Goal: Task Accomplishment & Management: Complete application form

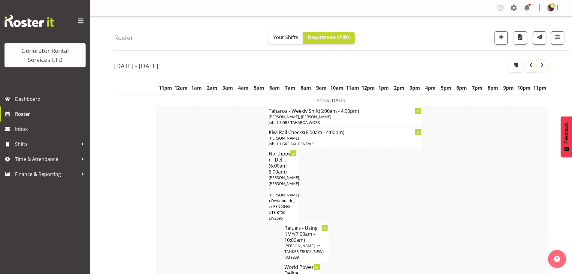
click at [543, 68] on span "button" at bounding box center [542, 64] width 7 height 7
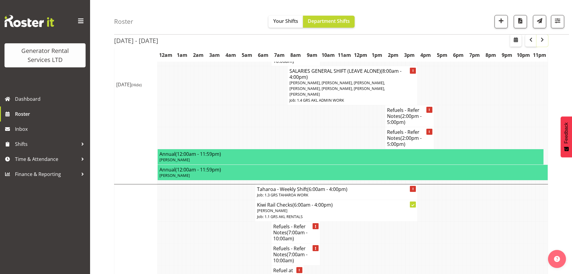
scroll to position [1052, 0]
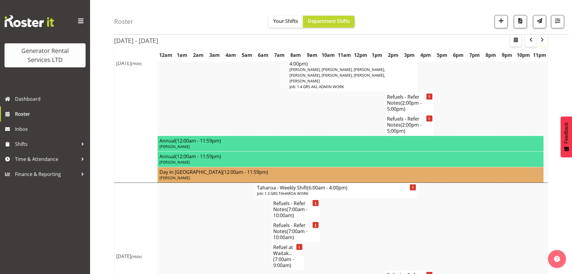
drag, startPoint x: 547, startPoint y: 44, endPoint x: 543, endPoint y: 44, distance: 4.2
click at [547, 44] on button "button" at bounding box center [542, 41] width 11 height 12
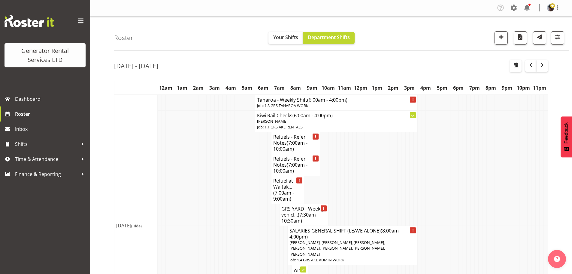
click at [407, 32] on div "Roster Your Shifts Department Shifts 1 Locations Clear GRS Auckland GRS Hasting…" at bounding box center [341, 33] width 455 height 35
click at [546, 64] on span "button" at bounding box center [542, 64] width 7 height 7
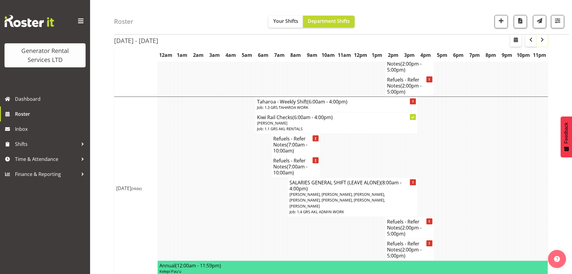
scroll to position [541, 0]
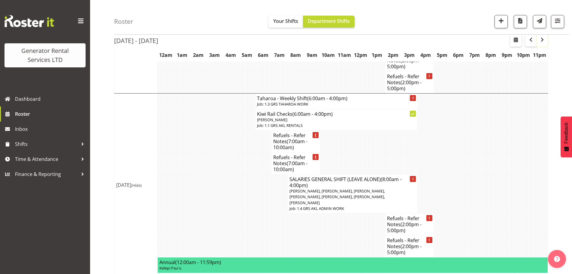
click at [542, 41] on span "button" at bounding box center [542, 39] width 7 height 7
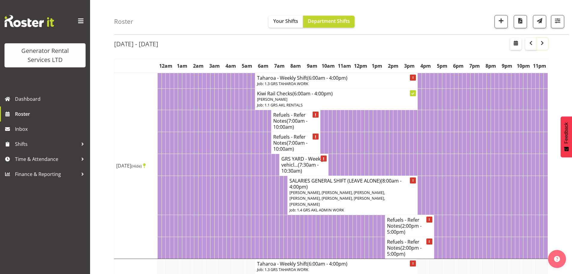
scroll to position [541, 0]
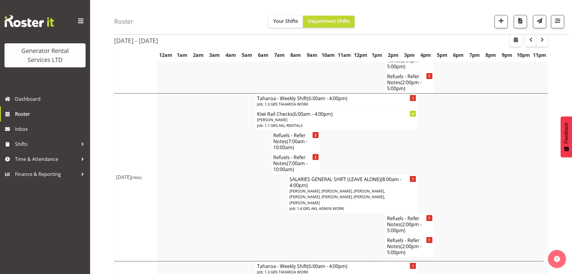
click at [184, 20] on div "Roster Your Shifts Department Shifts 1 Locations Clear GRS Auckland GRS Hasting…" at bounding box center [341, 17] width 455 height 35
click at [528, 45] on button "button" at bounding box center [531, 41] width 11 height 12
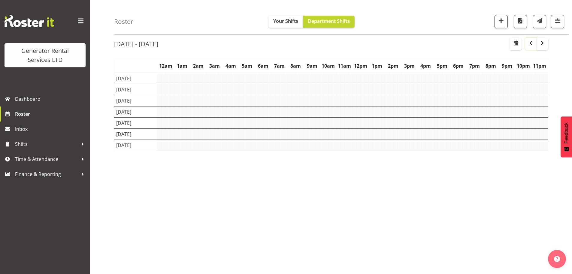
scroll to position [22, 0]
click at [506, 27] on button "button" at bounding box center [501, 21] width 13 height 13
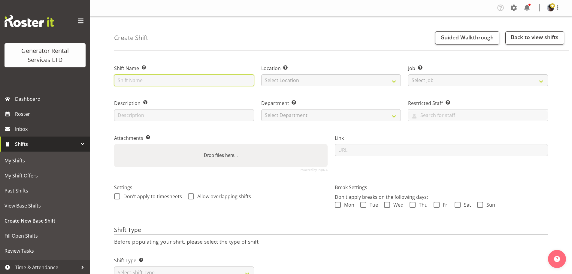
click at [129, 79] on input "text" at bounding box center [184, 80] width 140 height 12
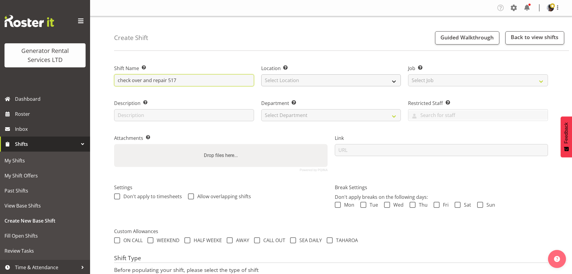
type input "check over and repair 517"
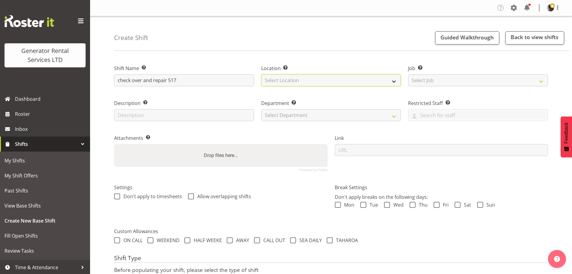
click at [272, 76] on select "Select Location GRS Auckland" at bounding box center [331, 80] width 140 height 12
select select "28"
click at [261, 74] on select "Select Location GRS Auckland" at bounding box center [331, 80] width 140 height 12
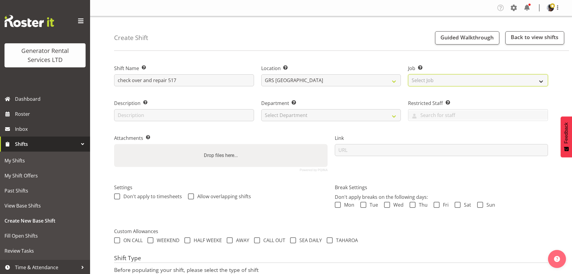
click at [424, 81] on select "Select Job Create new job 1.1 GRS AKL RENTALS 1.1 GRS AKL RENTALS AC 1.1 GRS AK…" at bounding box center [478, 80] width 140 height 12
select select "9"
click at [408, 74] on select "Select Job Create new job 1.1 GRS AKL RENTALS 1.1 GRS AKL RENTALS AC 1.1 GRS AK…" at bounding box center [478, 80] width 140 height 12
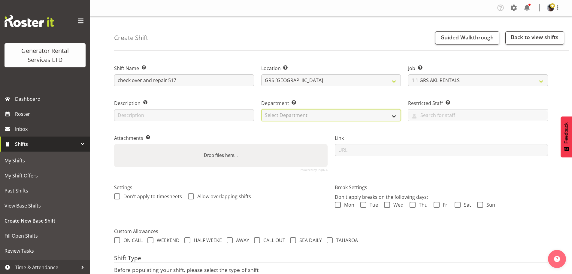
click at [380, 119] on select "Select Department GRS HIRE AKL GRS HIRE TGA GRS HIRE HST GRS TAHAROA GRS SALES …" at bounding box center [331, 115] width 140 height 12
select select "20"
click at [261, 109] on select "Select Department GRS HIRE AKL GRS HIRE TGA GRS HIRE HST GRS TAHAROA GRS SALES …" at bounding box center [331, 115] width 140 height 12
click at [344, 101] on label "Department Set the department that the shift relates to." at bounding box center [331, 102] width 140 height 7
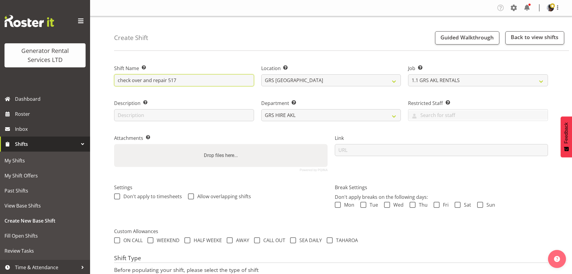
drag, startPoint x: 194, startPoint y: 83, endPoint x: 194, endPoint y: 80, distance: 3.4
click at [194, 83] on input "check over and repair 517" at bounding box center [184, 80] width 140 height 12
type input "check over and repair/ load test #517"
click at [205, 53] on div "Create Shift Guided Walkthrough Back to view shifts Shift Name Enter a name for…" at bounding box center [331, 168] width 482 height 305
click at [269, 53] on div "Create Shift Guided Walkthrough Back to view shifts Shift Name Enter a name for…" at bounding box center [331, 168] width 482 height 305
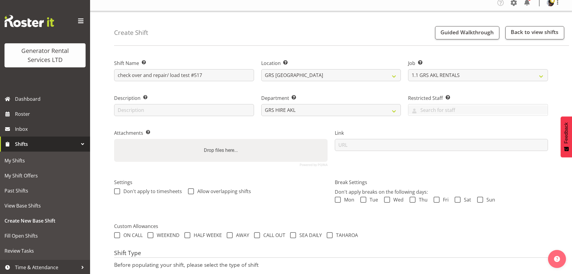
scroll to position [51, 0]
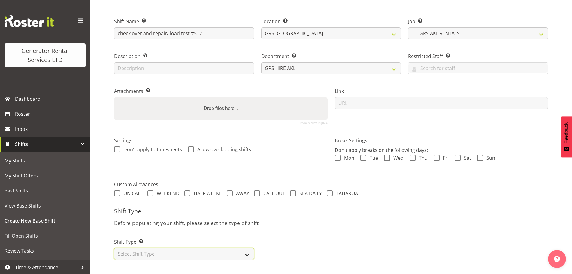
click at [216, 249] on select "Select Shift Type One Off Shift Recurring Shift Rotating Shift" at bounding box center [184, 254] width 140 height 12
select select "one_off"
click at [114, 248] on select "Select Shift Type One Off Shift Recurring Shift Rotating Shift" at bounding box center [184, 254] width 140 height 12
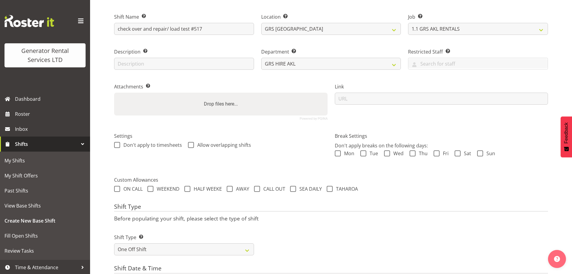
click at [302, 221] on p "Before populating your shift, please select the type of shift" at bounding box center [331, 218] width 434 height 7
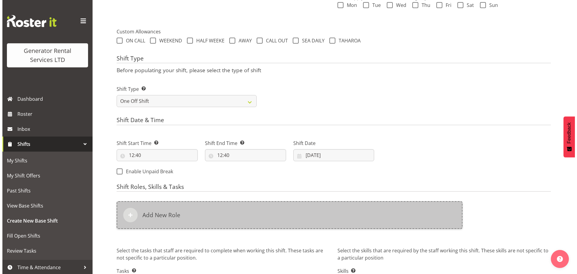
scroll to position [202, 0]
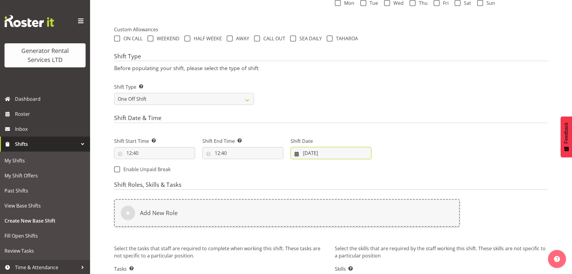
click at [330, 151] on input "26/08/2025" at bounding box center [331, 153] width 81 height 12
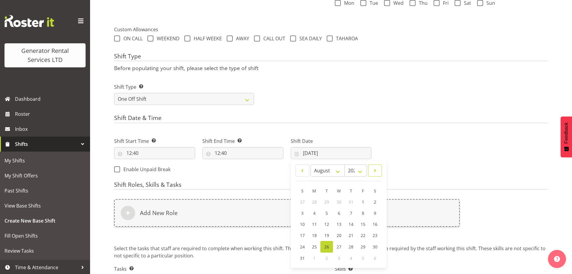
click at [375, 168] on span at bounding box center [375, 170] width 6 height 7
select select "8"
click at [316, 201] on link "1" at bounding box center [315, 201] width 12 height 11
type input "01/09/2025"
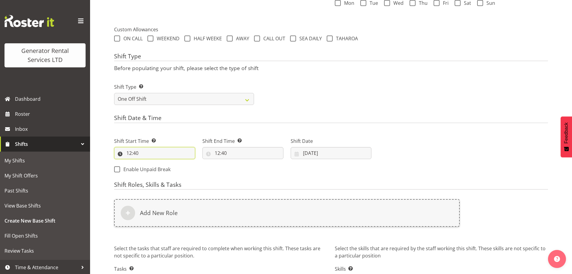
click at [130, 154] on input "12:40" at bounding box center [154, 153] width 81 height 12
click at [154, 167] on select "00 01 02 03 04 05 06 07 08 09 10 11 12 13 14 15 16 17 18 19 20 21 22 23" at bounding box center [155, 169] width 14 height 12
select select "8"
click at [148, 163] on select "00 01 02 03 04 05 06 07 08 09 10 11 12 13 14 15 16 17 18 19 20 21 22 23" at bounding box center [155, 169] width 14 height 12
type input "08:40"
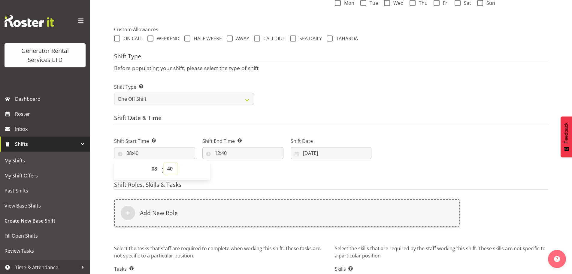
click at [170, 170] on select "00 01 02 03 04 05 06 07 08 09 10 11 12 13 14 15 16 17 18 19 20 21 22 23 24 25 2…" at bounding box center [171, 169] width 14 height 12
select select "0"
click at [164, 163] on select "00 01 02 03 04 05 06 07 08 09 10 11 12 13 14 15 16 17 18 19 20 21 22 23 24 25 2…" at bounding box center [171, 169] width 14 height 12
type input "08:00"
click at [223, 152] on input "12:40" at bounding box center [243, 153] width 81 height 12
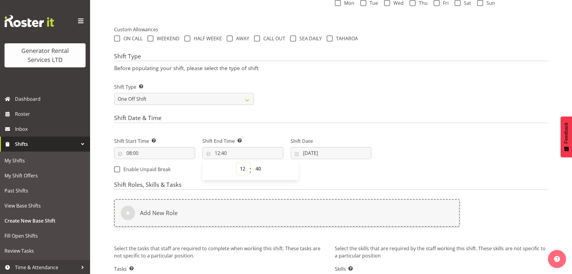
click at [240, 170] on select "00 01 02 03 04 05 06 07 08 09 10 11 12 13 14 15 16 17 18 19 20 21 22 23" at bounding box center [244, 169] width 14 height 12
select select "13"
click at [237, 163] on select "00 01 02 03 04 05 06 07 08 09 10 11 12 13 14 15 16 17 18 19 20 21 22 23" at bounding box center [244, 169] width 14 height 12
type input "13:40"
click at [257, 170] on select "00 01 02 03 04 05 06 07 08 09 10 11 12 13 14 15 16 17 18 19 20 21 22 23 24 25 2…" at bounding box center [259, 169] width 14 height 12
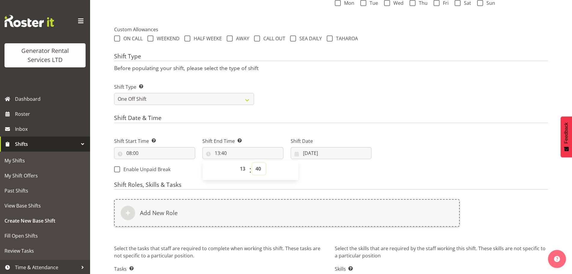
select select "0"
click at [252, 163] on select "00 01 02 03 04 05 06 07 08 09 10 11 12 13 14 15 16 17 18 19 20 21 22 23 24 25 2…" at bounding box center [259, 169] width 14 height 12
type input "13:00"
click at [303, 110] on form "Shift Name Enter a name for the shift (e.g. Day Shift). check over and repair/ …" at bounding box center [331, 81] width 434 height 453
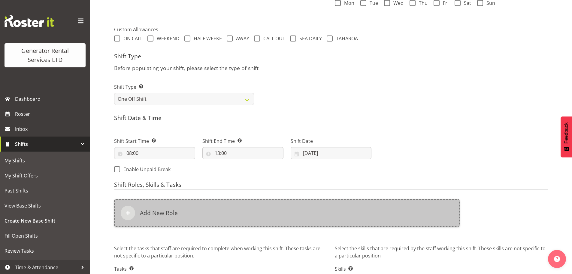
click at [168, 214] on h6 "Add New Role" at bounding box center [159, 212] width 38 height 7
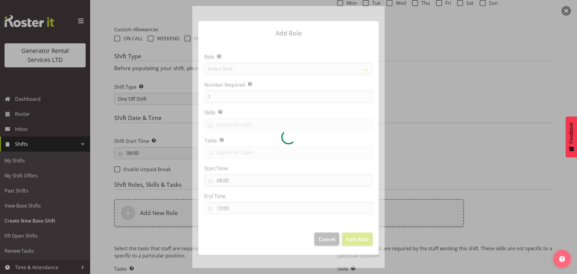
click at [234, 68] on div at bounding box center [288, 137] width 192 height 262
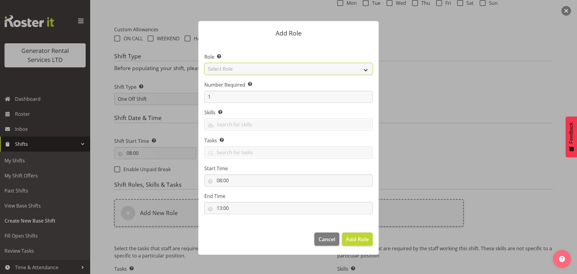
click at [242, 72] on select "Select Role Account Manager Electrician Engineering GM HSEQ manager MECH Mechan…" at bounding box center [288, 69] width 168 height 12
select select "21"
click at [204, 63] on select "Select Role Account Manager Electrician Engineering GM HSEQ manager MECH Mechan…" at bounding box center [288, 69] width 168 height 12
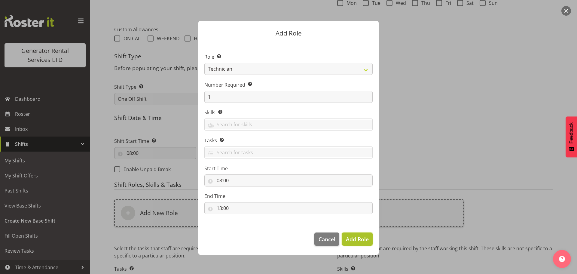
drag, startPoint x: 369, startPoint y: 237, endPoint x: 324, endPoint y: 237, distance: 45.4
click at [368, 237] on button "Add Role" at bounding box center [357, 238] width 31 height 13
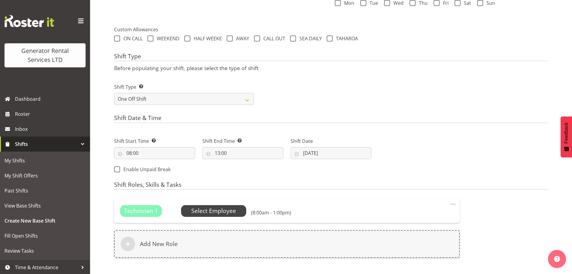
click at [230, 209] on span "Select Employee" at bounding box center [213, 210] width 45 height 9
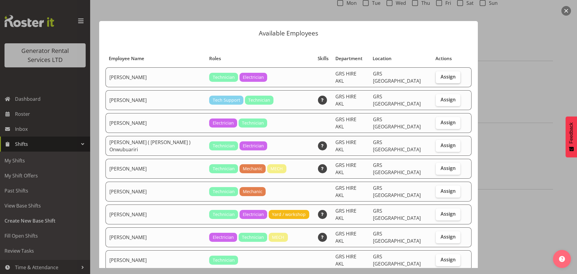
click at [441, 74] on span "Assign" at bounding box center [448, 77] width 15 height 6
click at [436, 75] on input "Assign" at bounding box center [438, 77] width 4 height 4
checkbox input "true"
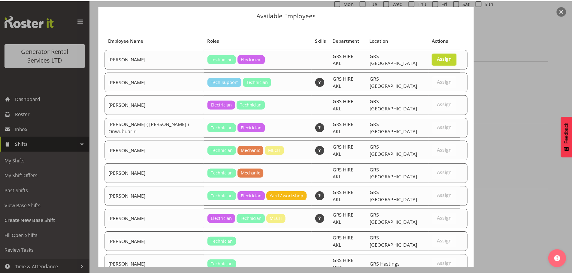
scroll to position [59, 0]
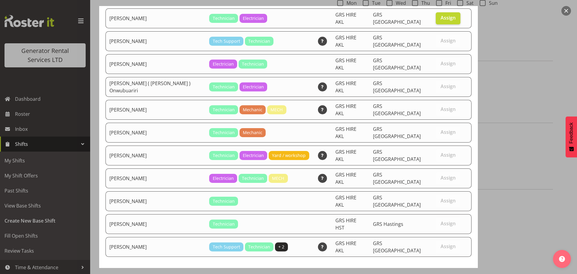
click at [415, 272] on button "Set Chris Fry as default for this position" at bounding box center [407, 278] width 129 height 13
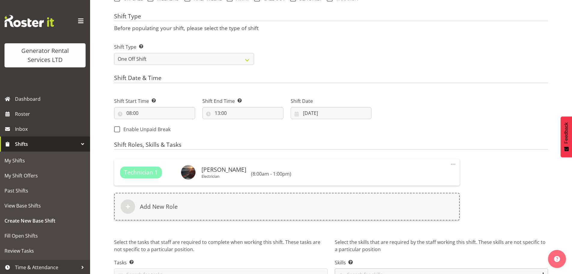
scroll to position [278, 0]
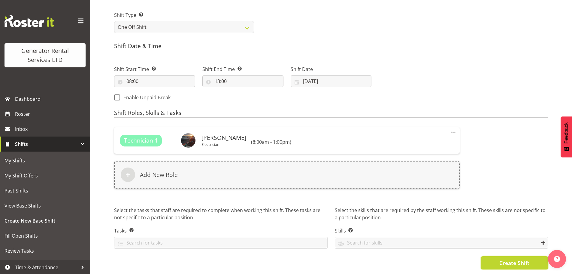
click at [529, 259] on span "Create Shift" at bounding box center [515, 263] width 30 height 8
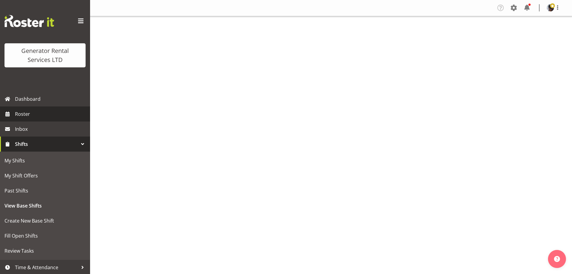
drag, startPoint x: 0, startPoint y: 0, endPoint x: 35, endPoint y: 112, distance: 117.8
click at [35, 112] on span "Roster" at bounding box center [51, 113] width 72 height 9
